Goal: Find specific page/section: Find specific page/section

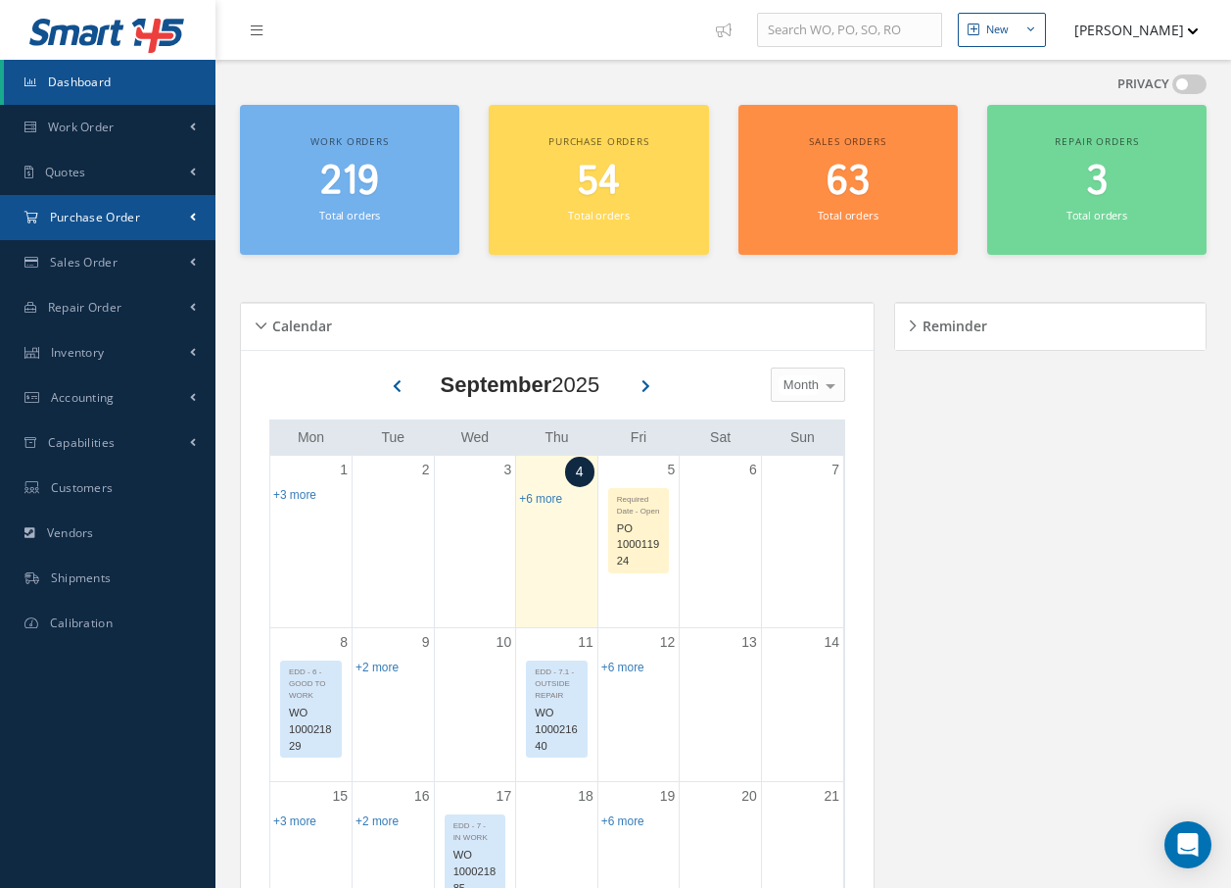
click at [96, 219] on span "Purchase Order" at bounding box center [95, 217] width 90 height 17
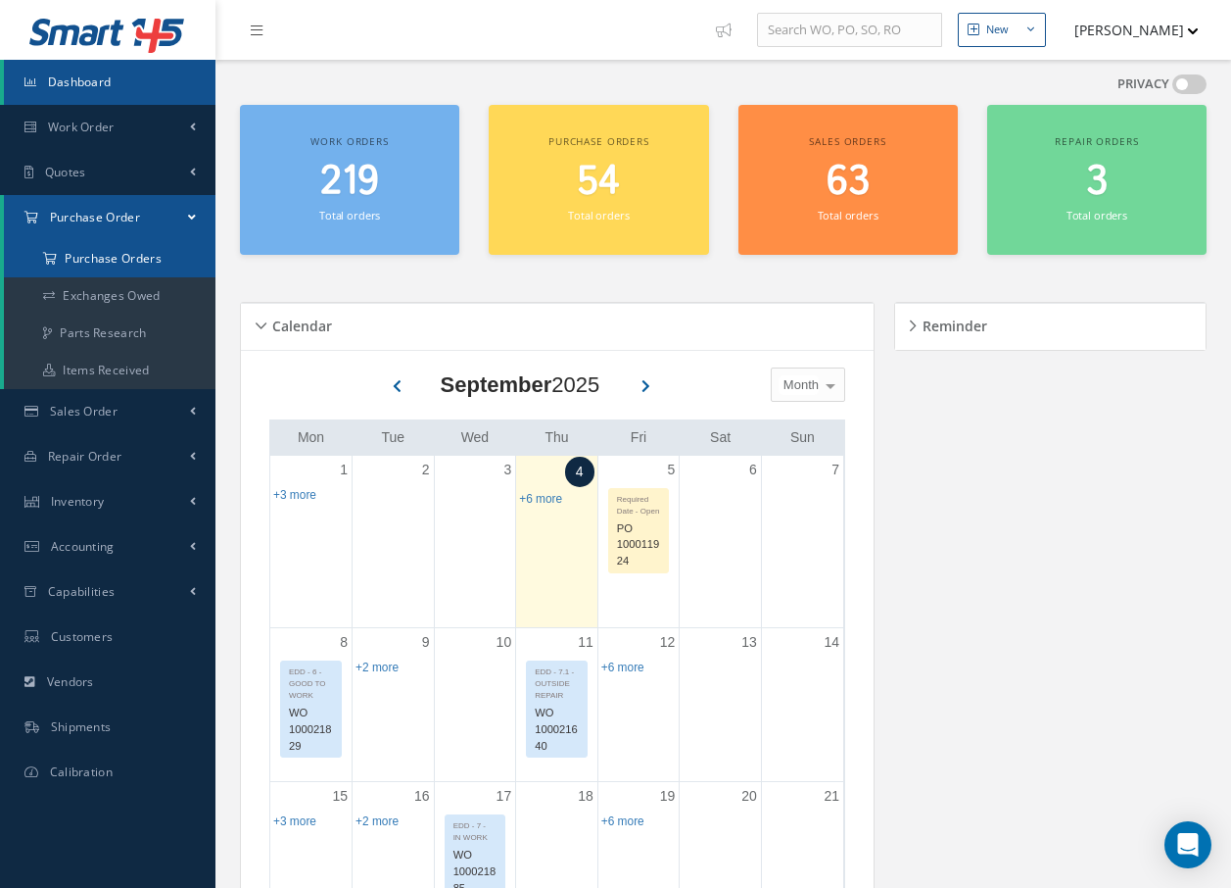
click at [103, 256] on a=1&status_id=2&status_id=3&status_id=5&collapsedFilters"] "Purchase Orders" at bounding box center [110, 258] width 212 height 37
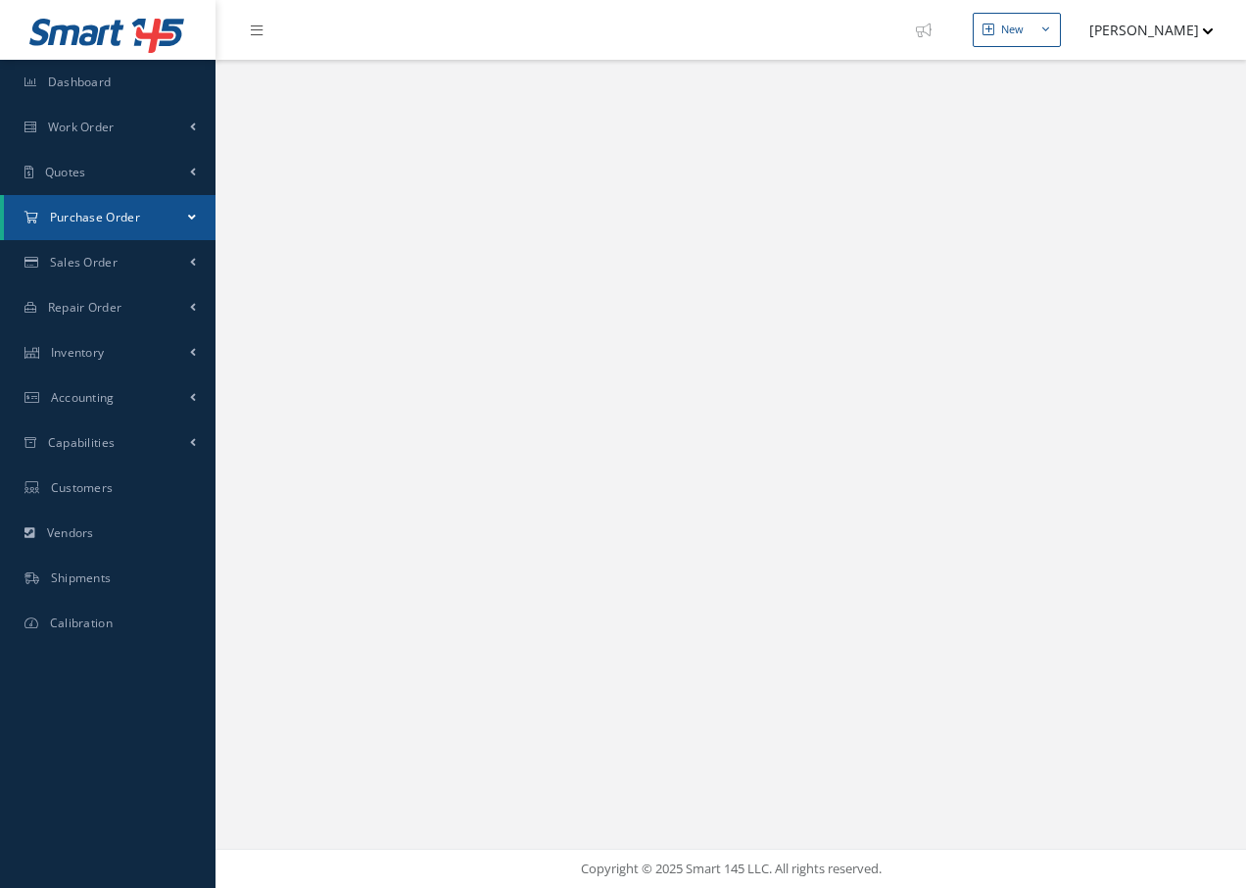
select select "25"
